Goal: Task Accomplishment & Management: Manage account settings

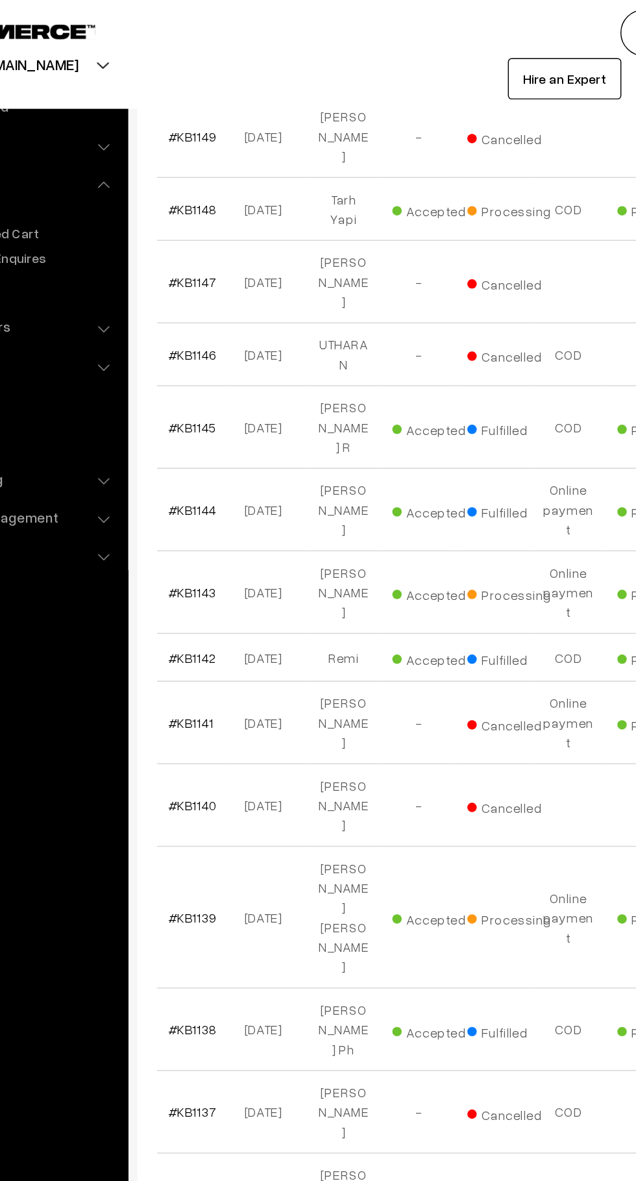
scroll to position [425, 0]
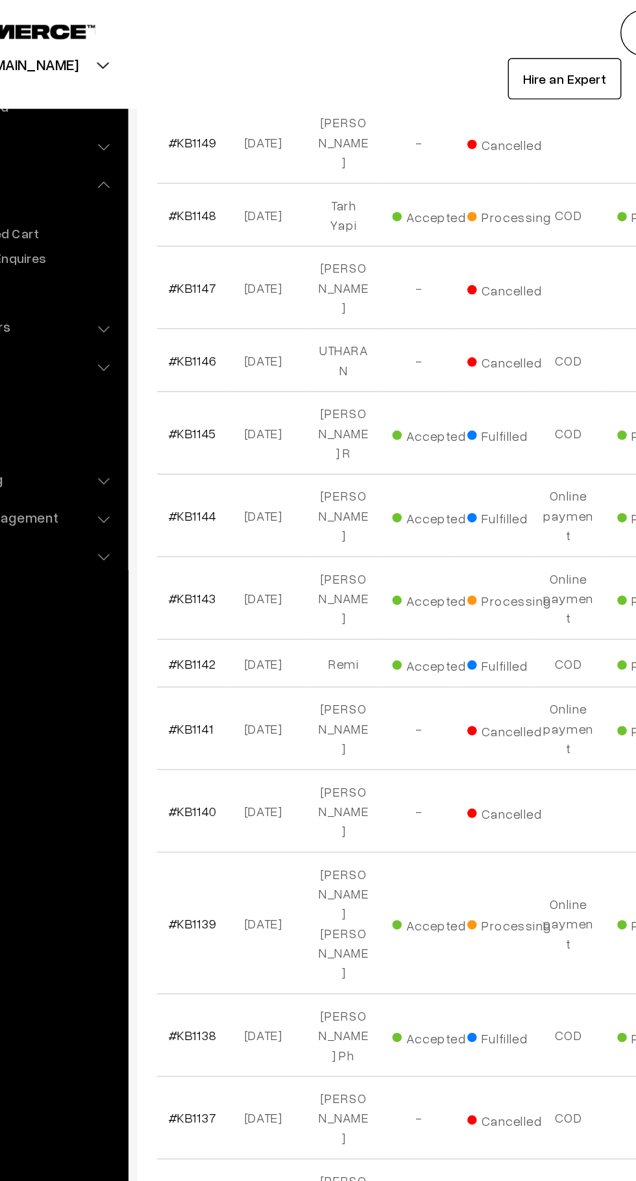
click at [214, 408] on link "#KB1143" at bounding box center [220, 413] width 34 height 11
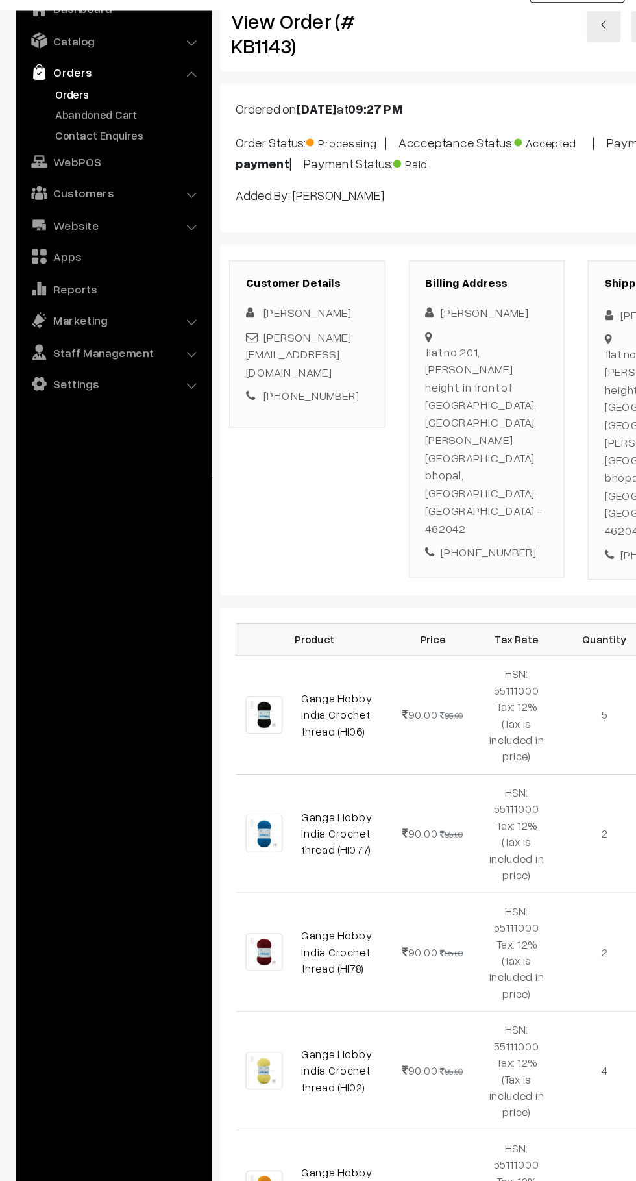
scroll to position [6, 0]
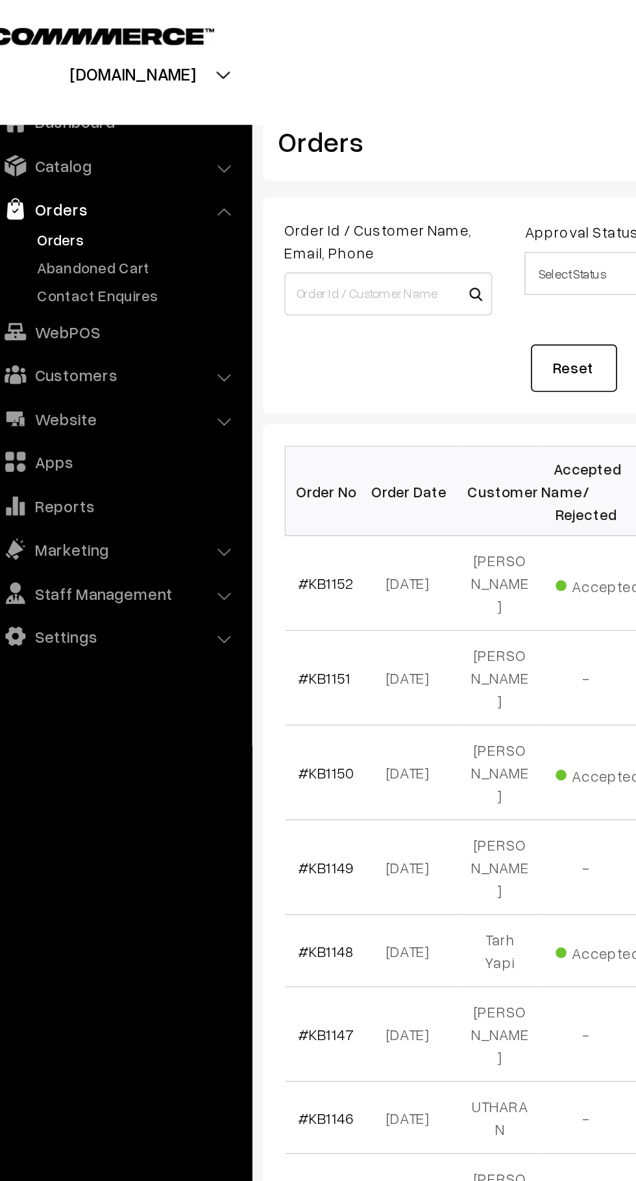
click at [108, 161] on link "Abandoned Cart" at bounding box center [106, 161] width 129 height 14
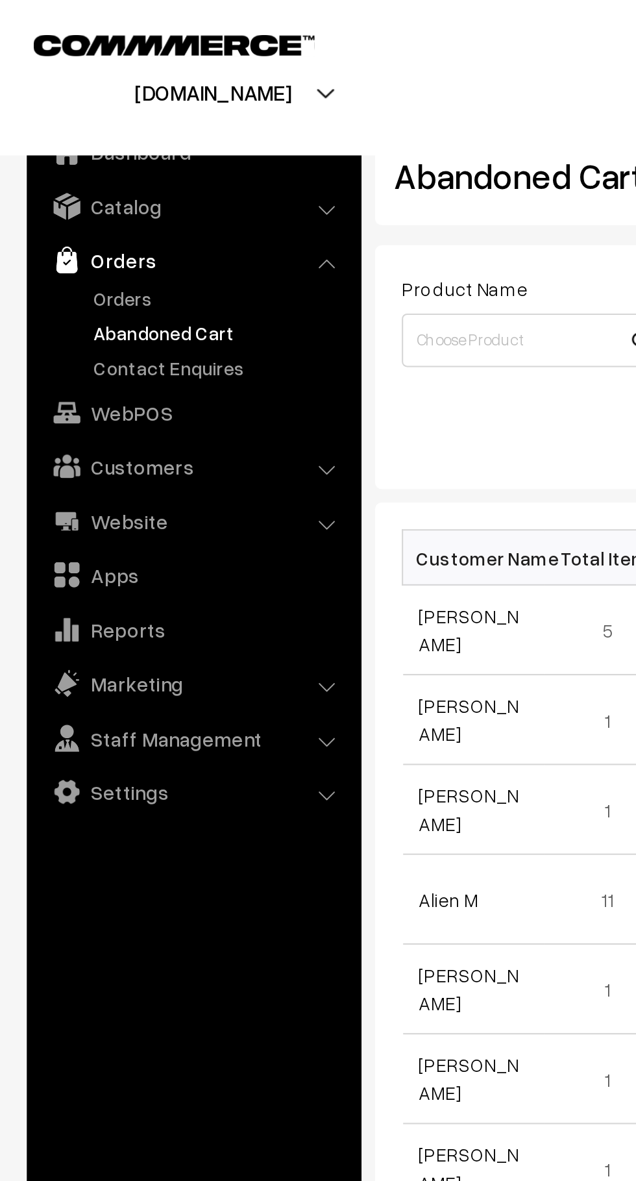
click at [73, 143] on link "Orders" at bounding box center [106, 145] width 129 height 14
